Goal: Task Accomplishment & Management: Manage account settings

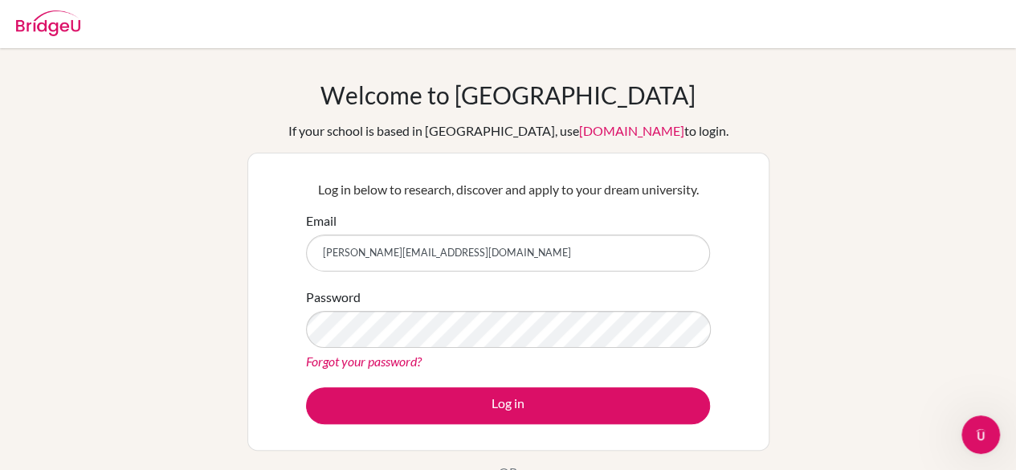
type input "[PERSON_NAME][EMAIL_ADDRESS][DOMAIN_NAME]"
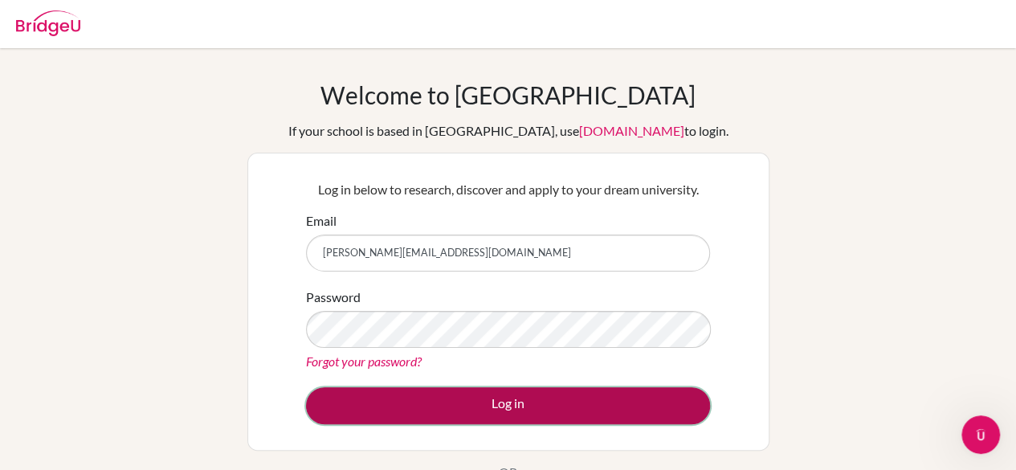
click at [512, 406] on button "Log in" at bounding box center [508, 405] width 404 height 37
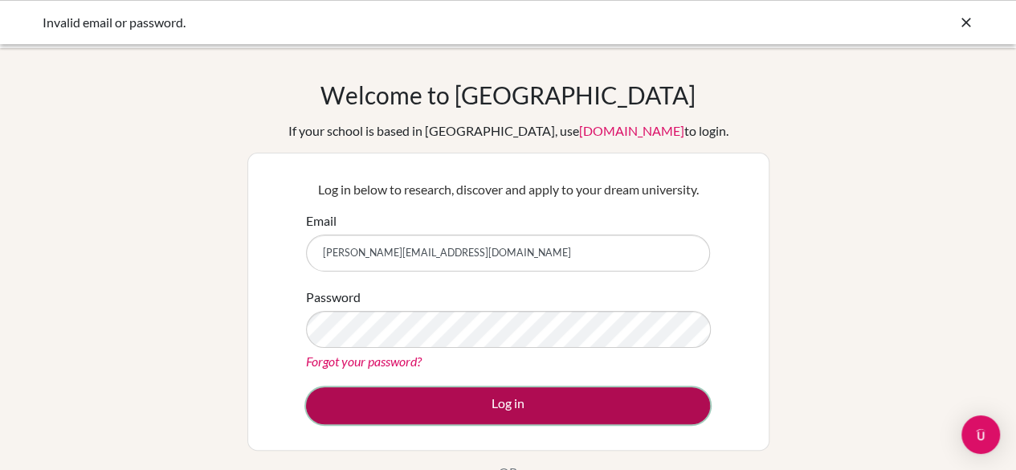
click at [492, 414] on button "Log in" at bounding box center [508, 405] width 404 height 37
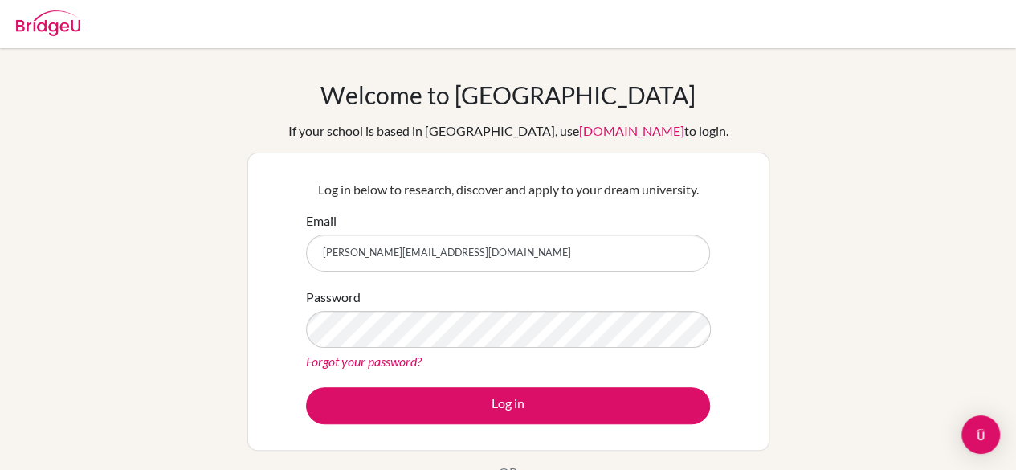
click at [56, 31] on img at bounding box center [48, 23] width 64 height 26
click at [306, 387] on button "Log in" at bounding box center [508, 405] width 404 height 37
type input "[PERSON_NAME][EMAIL_ADDRESS][DOMAIN_NAME]"
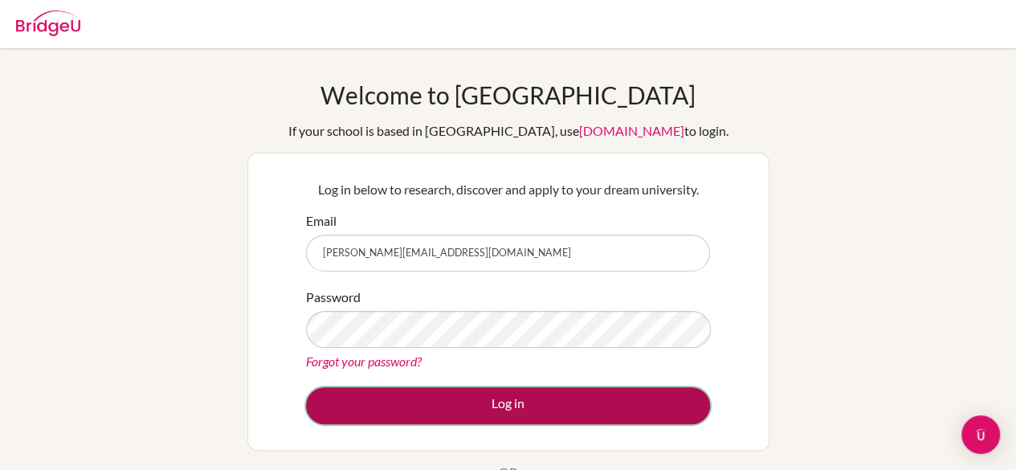
click at [437, 390] on button "Log in" at bounding box center [508, 405] width 404 height 37
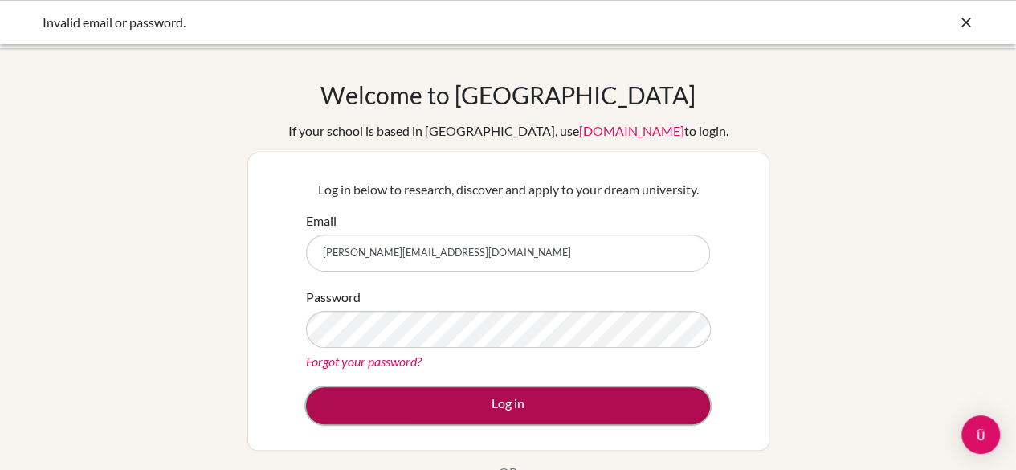
click at [312, 402] on button "Log in" at bounding box center [508, 405] width 404 height 37
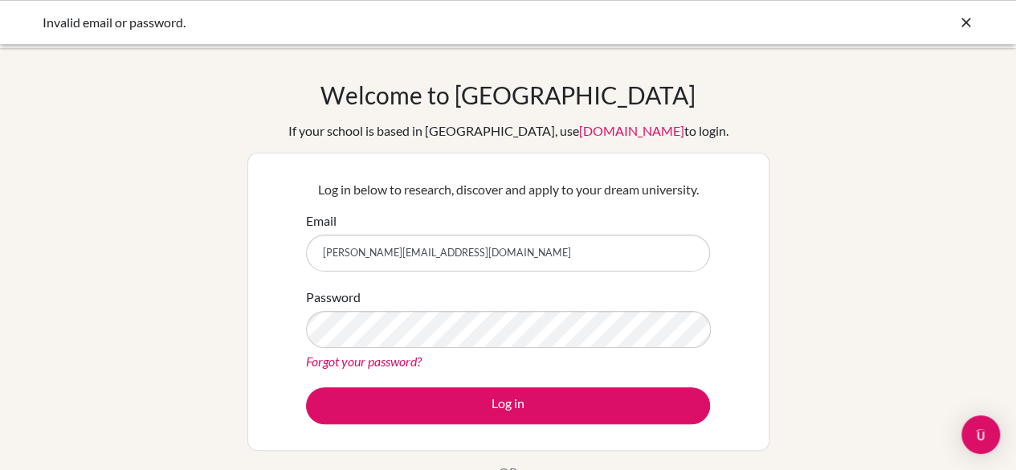
click at [112, 124] on div "Welcome to [GEOGRAPHIC_DATA] If your school is based in [GEOGRAPHIC_DATA], use …" at bounding box center [508, 342] width 1016 height 525
